Goal: Information Seeking & Learning: Learn about a topic

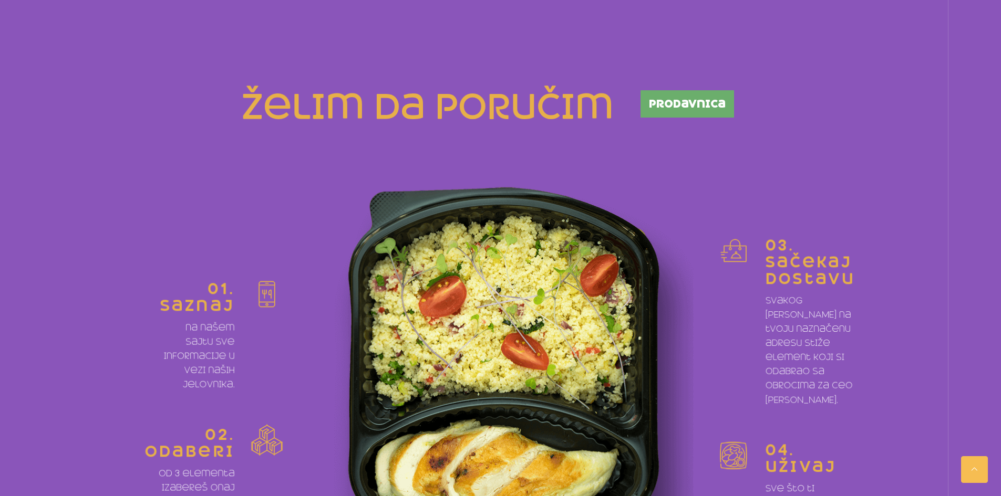
scroll to position [368, 0]
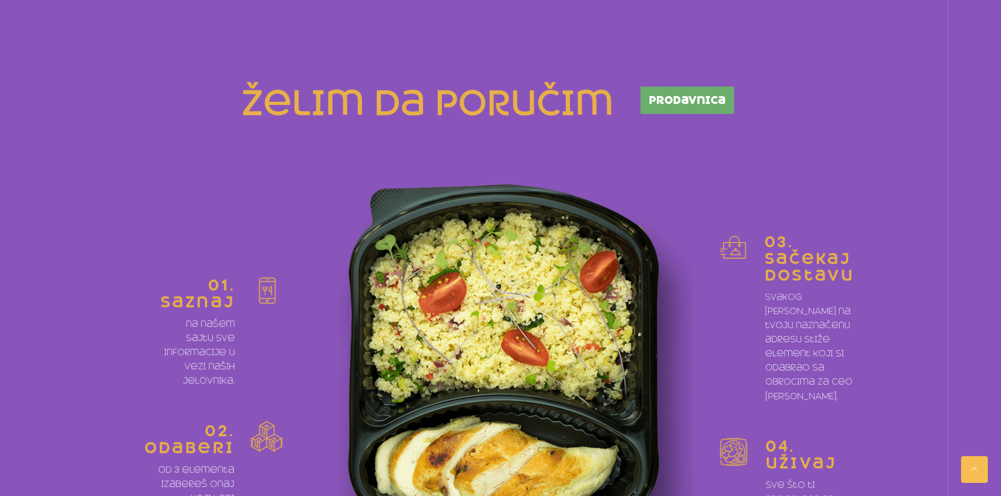
click at [694, 100] on span "prodavnica" at bounding box center [687, 100] width 77 height 11
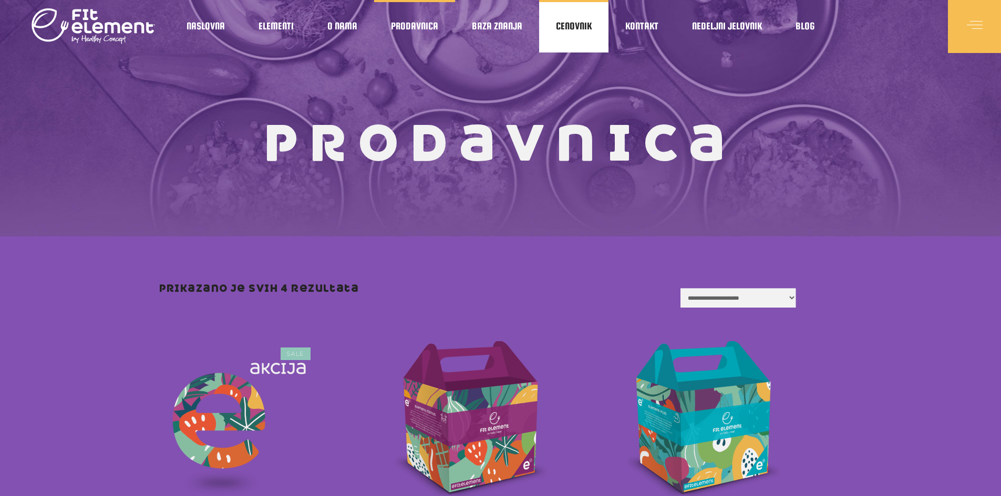
click at [567, 32] on link "Cenovnik" at bounding box center [573, 26] width 69 height 53
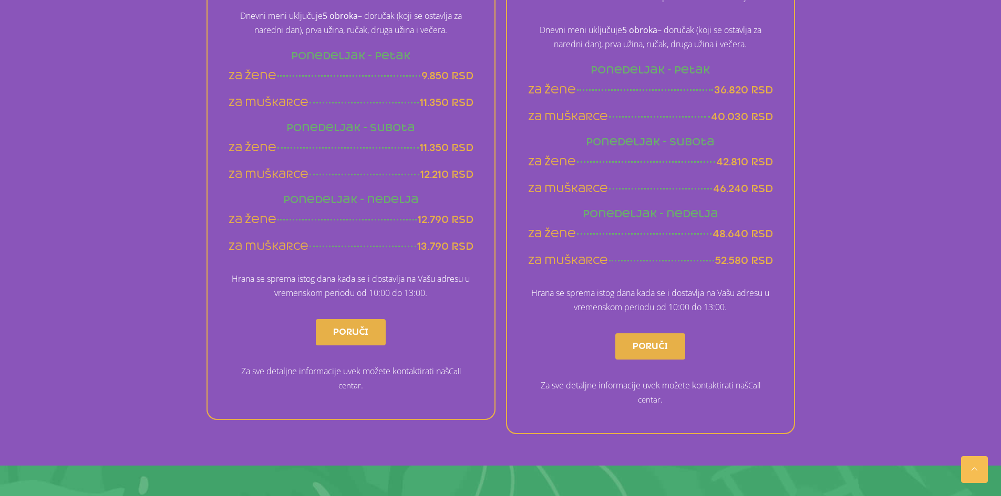
scroll to position [729, 0]
drag, startPoint x: 525, startPoint y: 160, endPoint x: 775, endPoint y: 167, distance: 249.6
click at [775, 167] on div "mesečni meni Navedene cene se odnose na period od četiri nedelje Dnevni meni uk…" at bounding box center [650, 178] width 289 height 509
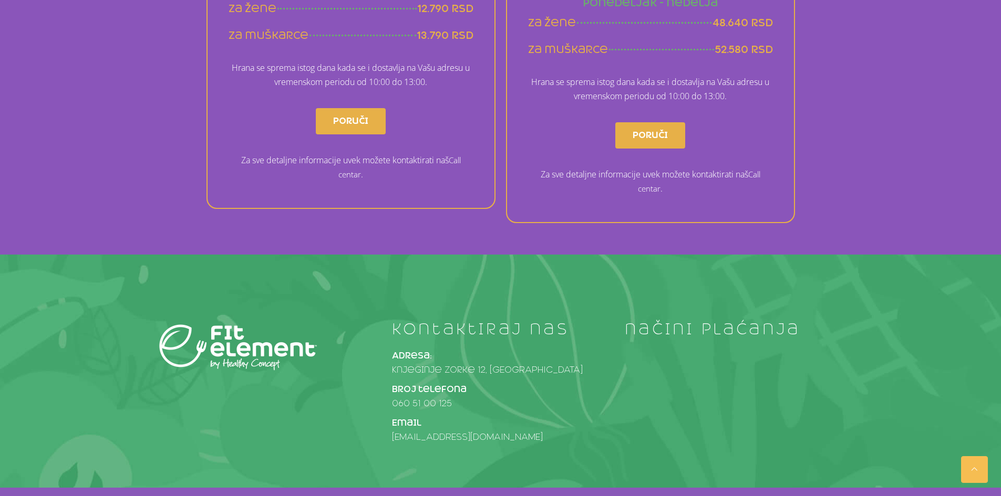
scroll to position [974, 0]
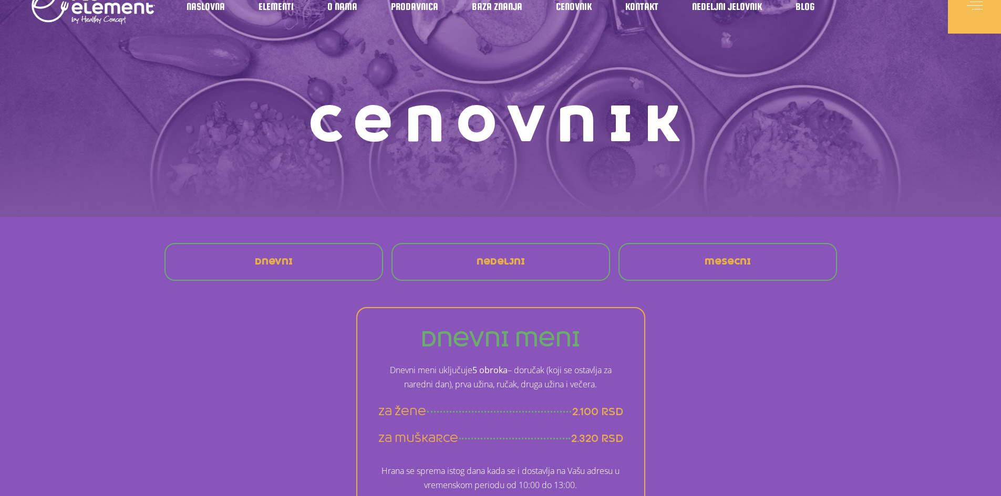
scroll to position [0, 0]
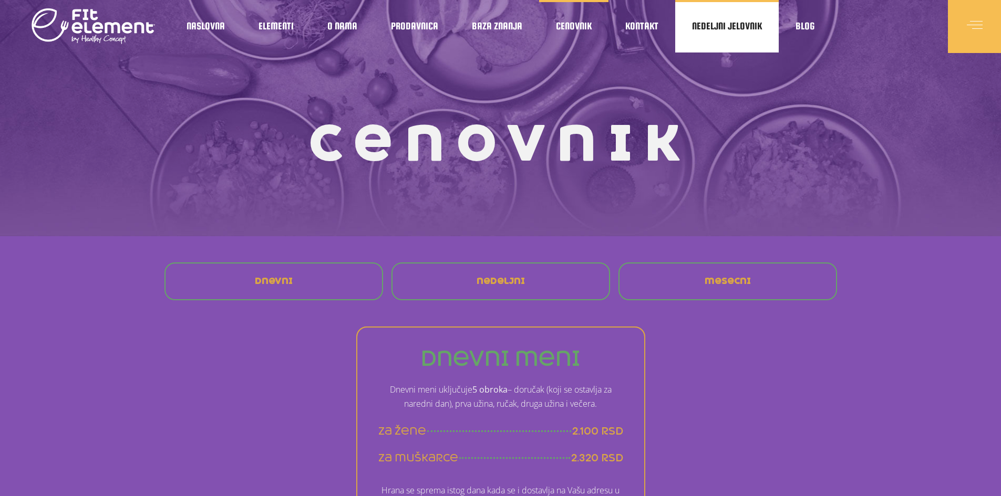
click at [708, 29] on span "Nedeljni jelovnik" at bounding box center [727, 26] width 70 height 5
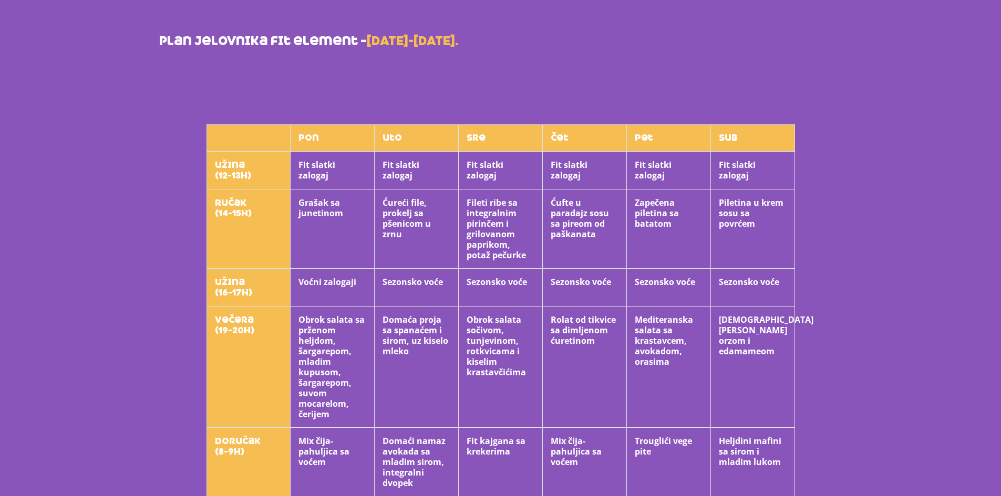
scroll to position [315, 0]
